Goal: Navigation & Orientation: Find specific page/section

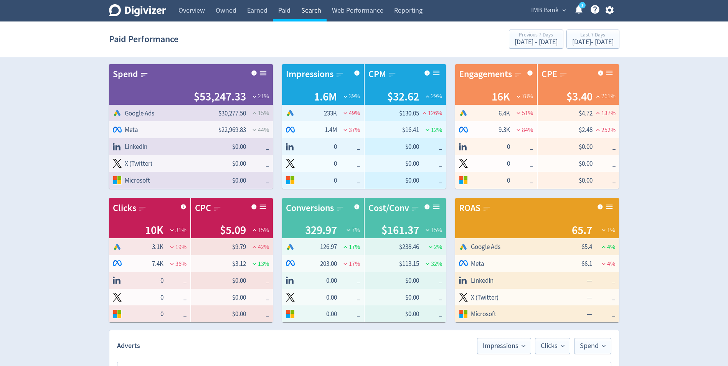
click at [305, 5] on link "Search" at bounding box center [311, 10] width 31 height 21
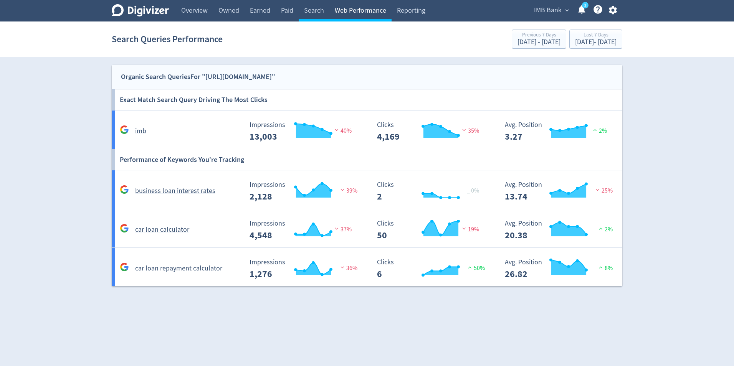
click at [358, 8] on link "Web Performance" at bounding box center [360, 10] width 62 height 21
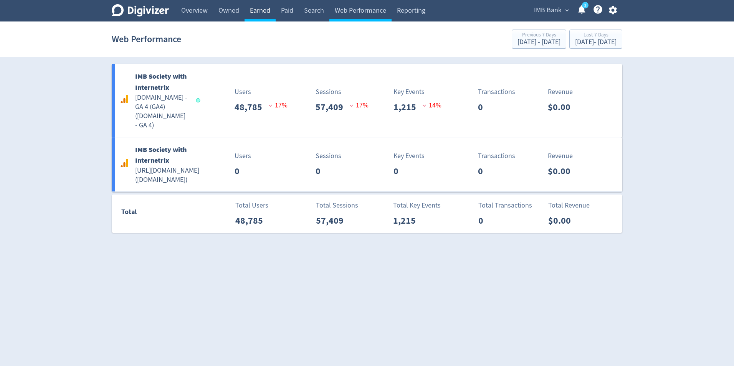
click at [266, 11] on link "Earned" at bounding box center [259, 10] width 31 height 21
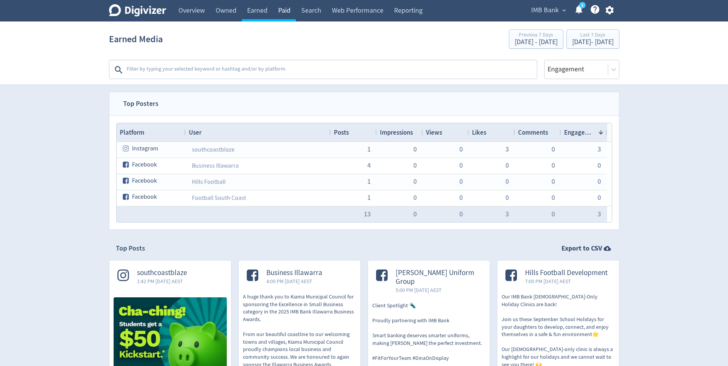
click at [277, 8] on link "Paid" at bounding box center [284, 10] width 23 height 21
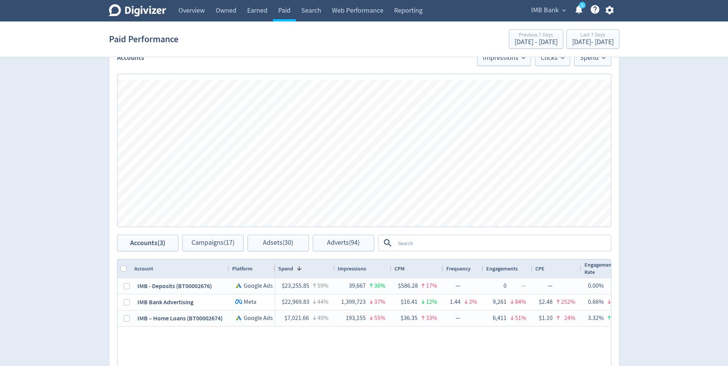
scroll to position [384, 0]
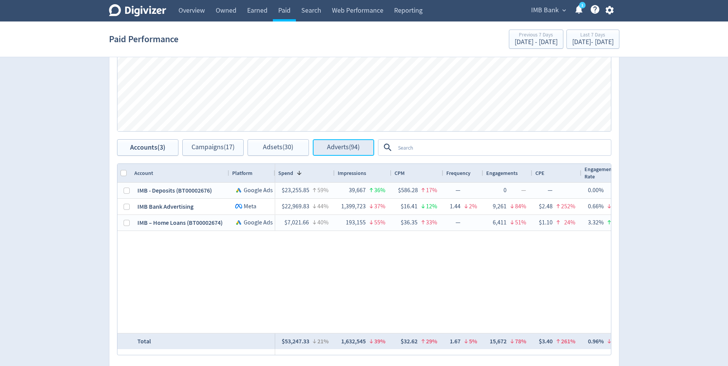
click at [352, 147] on span "Adverts (94)" at bounding box center [343, 147] width 33 height 7
